Goal: Information Seeking & Learning: Learn about a topic

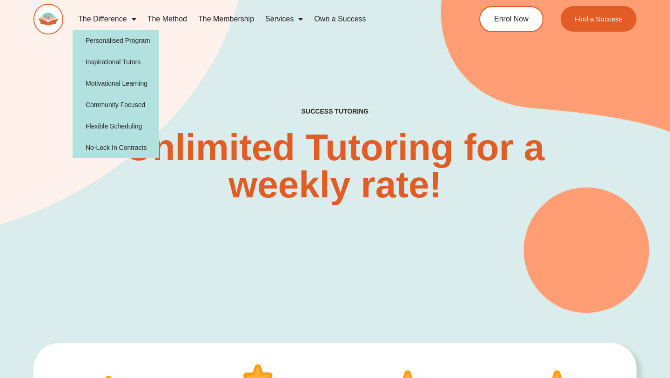
click at [106, 20] on link "The Difference" at bounding box center [107, 18] width 69 height 21
